Goal: Contribute content: Contribute content

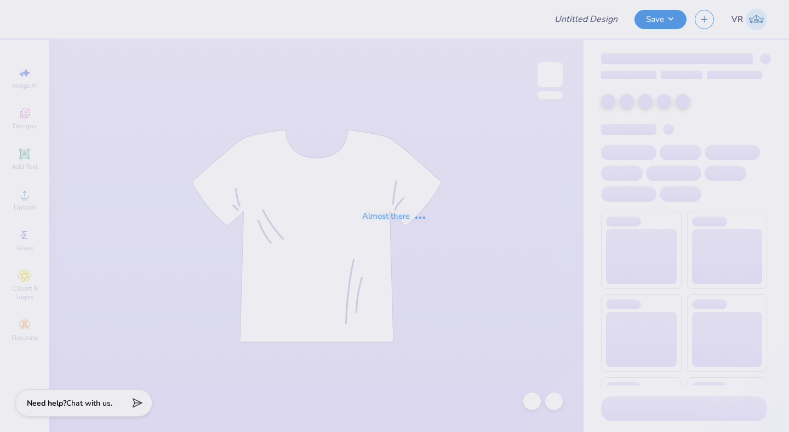
type input "Crewneck"
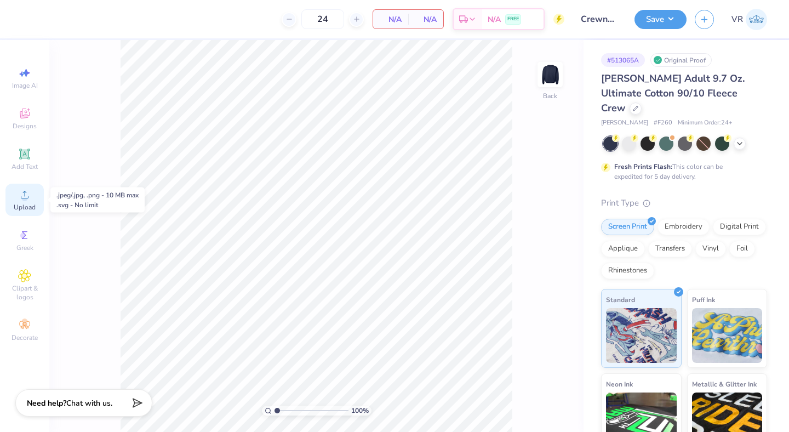
click at [32, 203] on span "Upload" at bounding box center [25, 207] width 22 height 9
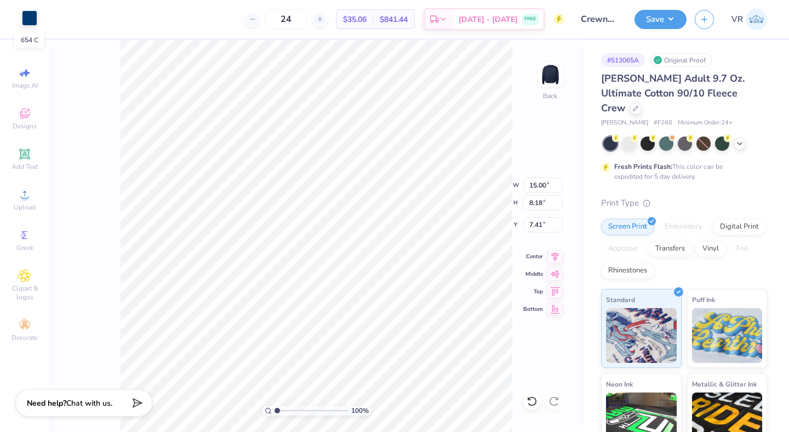
click at [31, 16] on div at bounding box center [29, 17] width 15 height 15
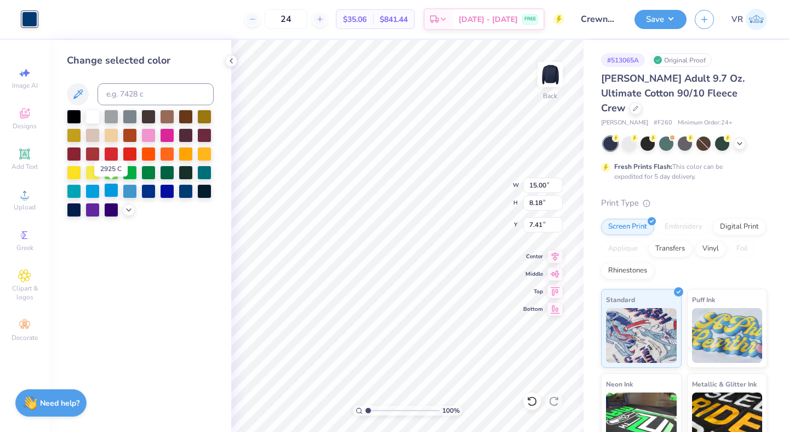
click at [114, 190] on div at bounding box center [111, 190] width 14 height 14
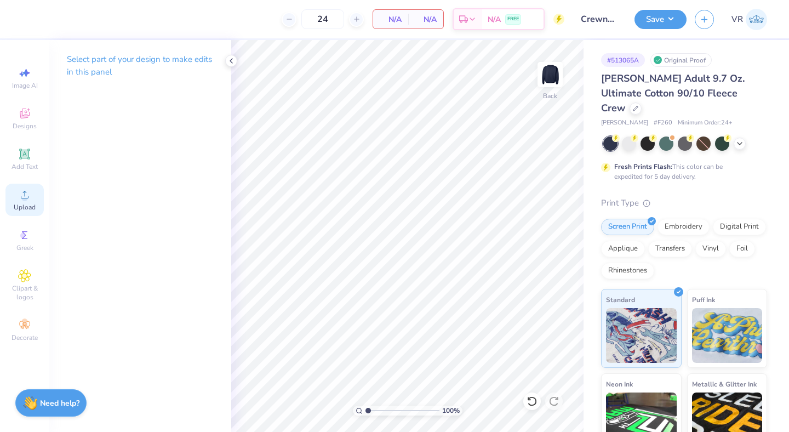
click at [33, 194] on div "Upload" at bounding box center [24, 200] width 38 height 32
click at [21, 204] on span "Upload" at bounding box center [25, 207] width 22 height 9
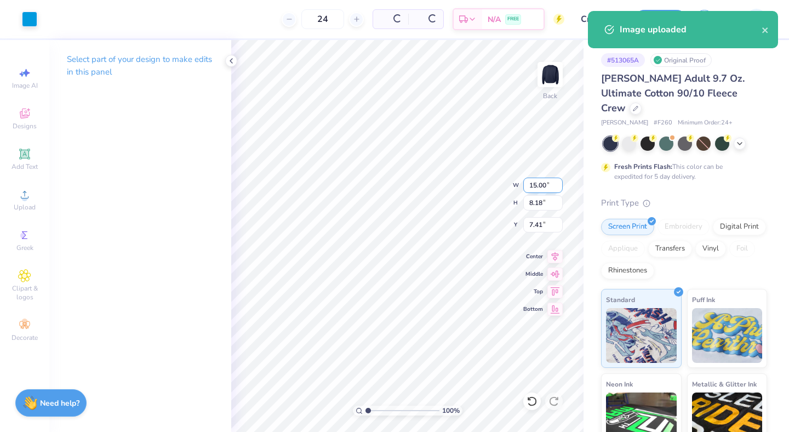
click at [535, 186] on input "15.00" at bounding box center [543, 185] width 39 height 15
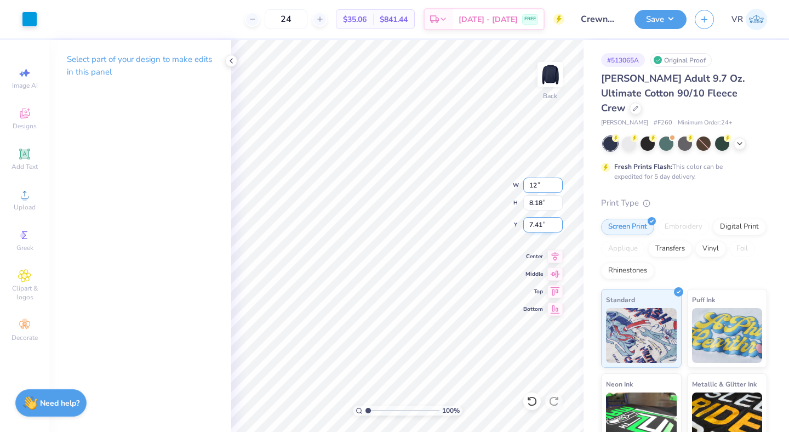
type input "12.00"
type input "6.54"
click at [535, 226] on input "8.23" at bounding box center [543, 224] width 39 height 15
type input "3.00"
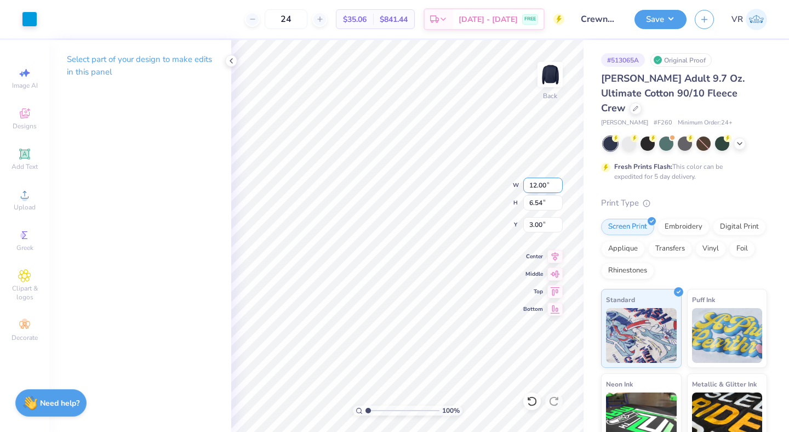
click at [538, 185] on input "12.00" at bounding box center [543, 185] width 39 height 15
type input "12.50"
type input "6.82"
click at [541, 225] on input "2.86" at bounding box center [543, 224] width 39 height 15
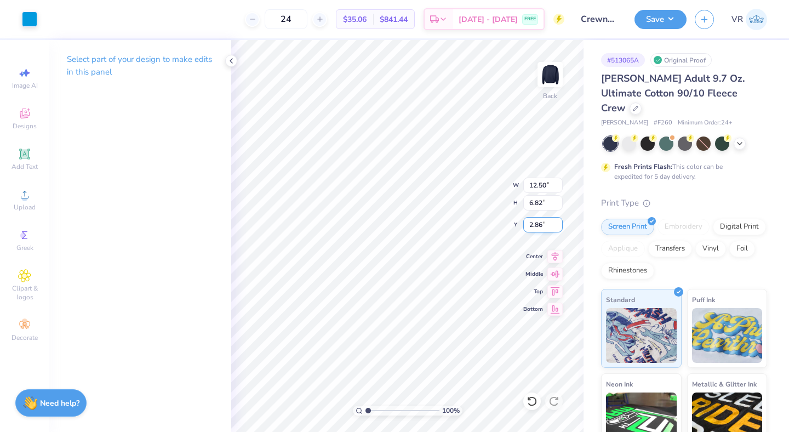
click at [541, 225] on input "2.86" at bounding box center [543, 224] width 39 height 15
type input "3.00"
click at [232, 57] on icon at bounding box center [231, 60] width 9 height 9
